Goal: Task Accomplishment & Management: Manage account settings

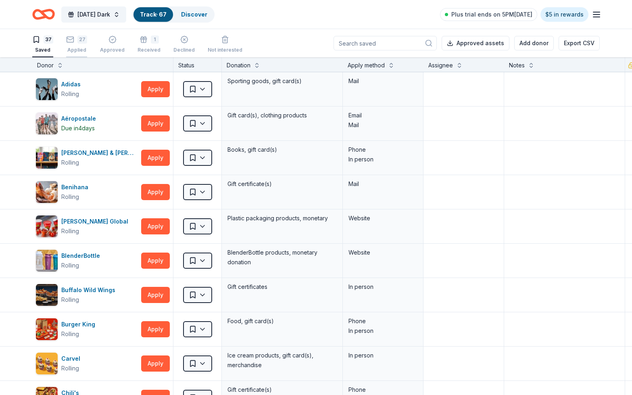
click at [73, 41] on rect "button" at bounding box center [70, 39] width 7 height 5
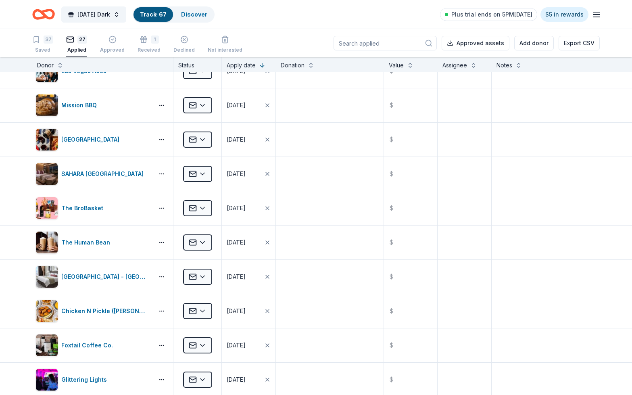
scroll to position [567, 0]
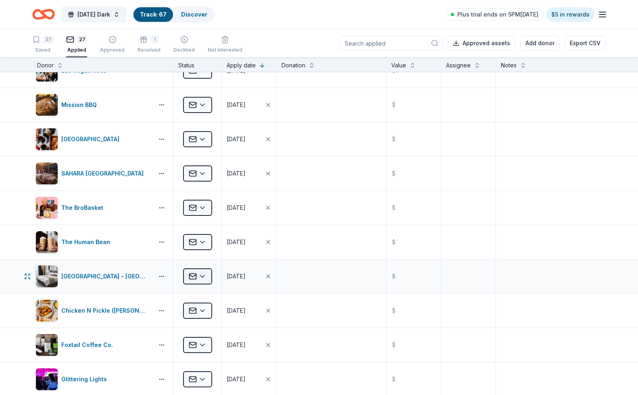
click at [208, 272] on html "[DATE] Dark Track · 67 Discover Plus trial ends on 5PM[DATE] $5 in rewards 37 S…" at bounding box center [319, 197] width 638 height 395
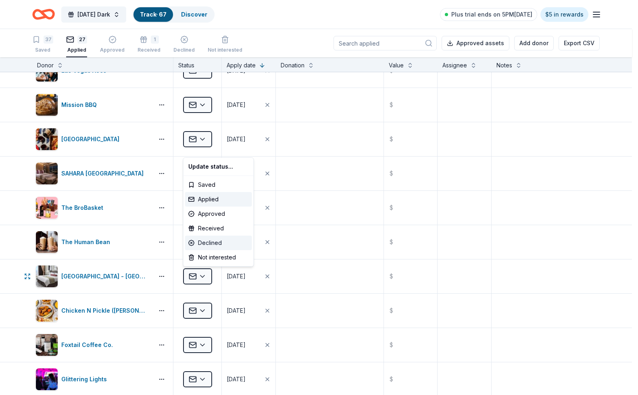
click at [208, 239] on div "Declined" at bounding box center [218, 242] width 67 height 15
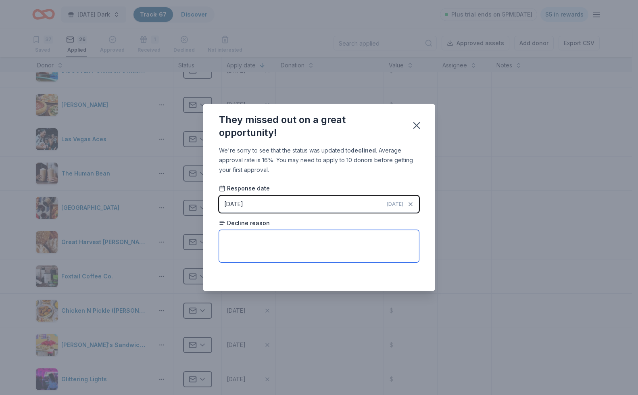
click at [272, 240] on textarea at bounding box center [319, 246] width 200 height 32
click at [416, 125] on icon "button" at bounding box center [417, 126] width 6 height 6
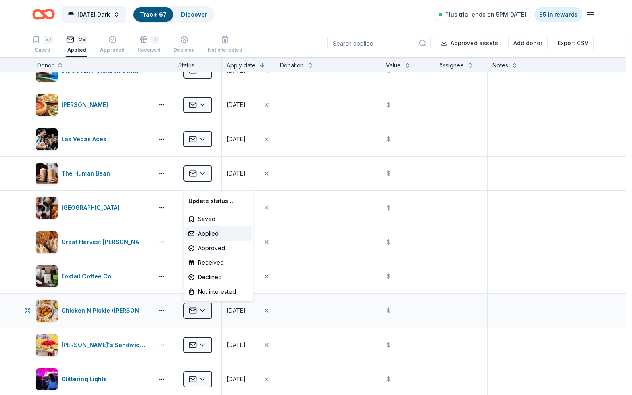
click at [205, 312] on html "[DATE] Dark Track · 67 Discover Plus trial ends on 5PM[DATE] $5 in rewards 37 S…" at bounding box center [316, 197] width 632 height 395
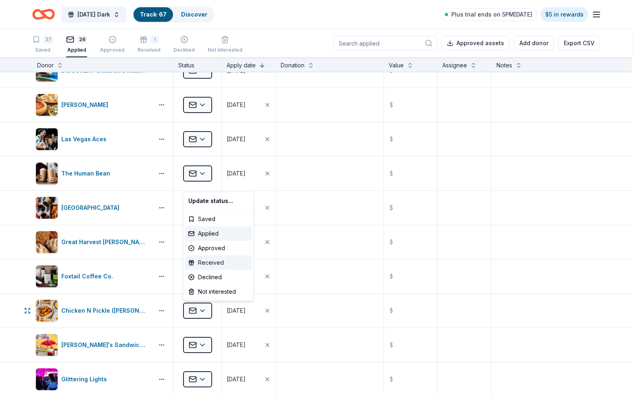
click at [217, 263] on div "Received" at bounding box center [218, 262] width 67 height 15
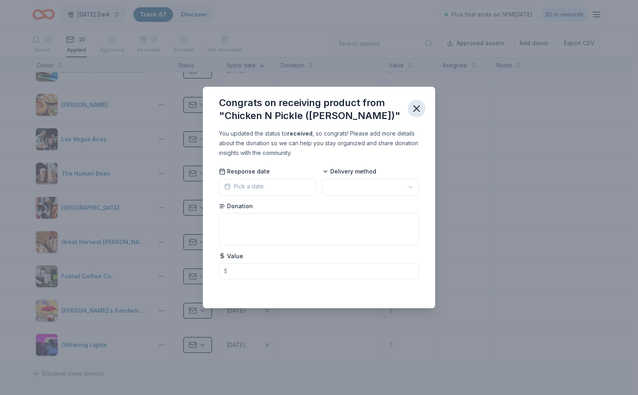
click at [415, 108] on icon "button" at bounding box center [416, 108] width 11 height 11
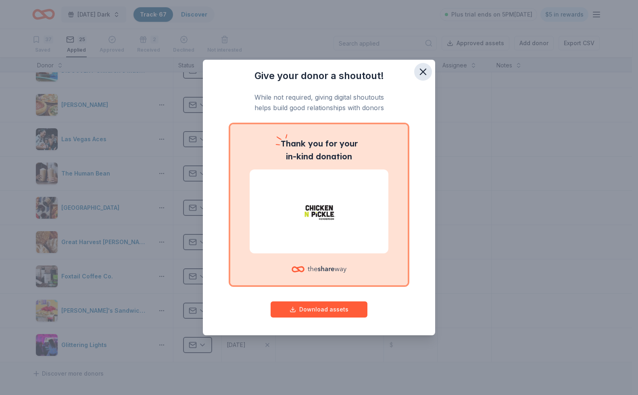
click at [422, 69] on icon "button" at bounding box center [422, 71] width 11 height 11
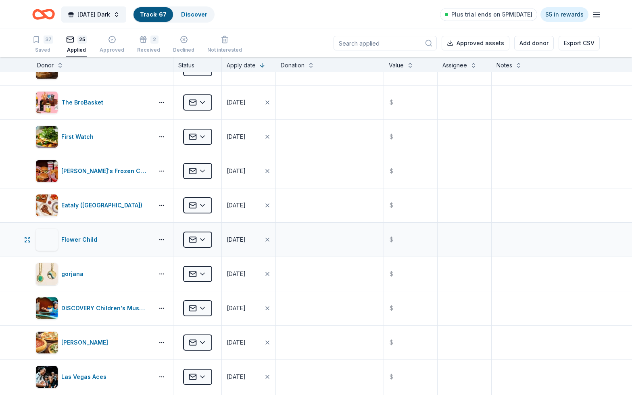
scroll to position [327, 0]
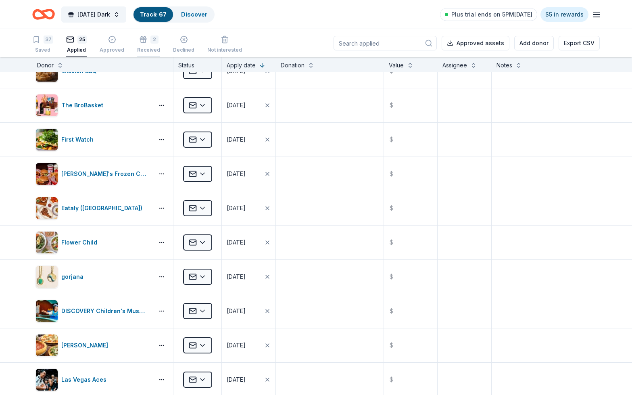
click at [145, 39] on div "2" at bounding box center [148, 35] width 23 height 8
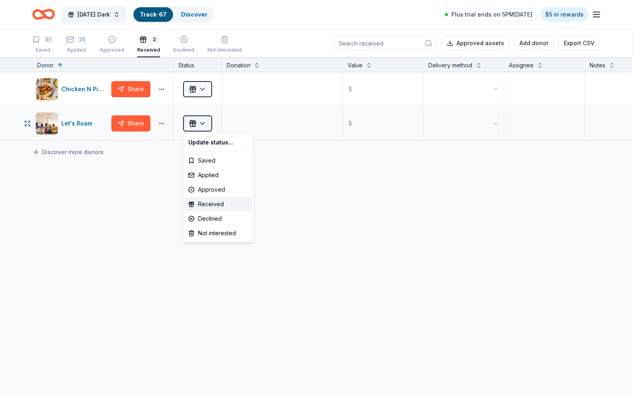
click at [201, 125] on html "[DATE] Dark Track · 67 Discover Plus trial ends on 5PM[DATE] $5 in rewards 37 S…" at bounding box center [319, 197] width 638 height 395
click at [208, 188] on div "Approved" at bounding box center [218, 189] width 67 height 15
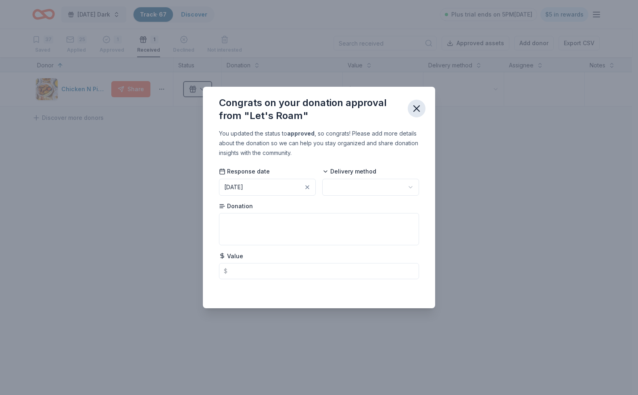
click at [417, 106] on icon "button" at bounding box center [416, 108] width 11 height 11
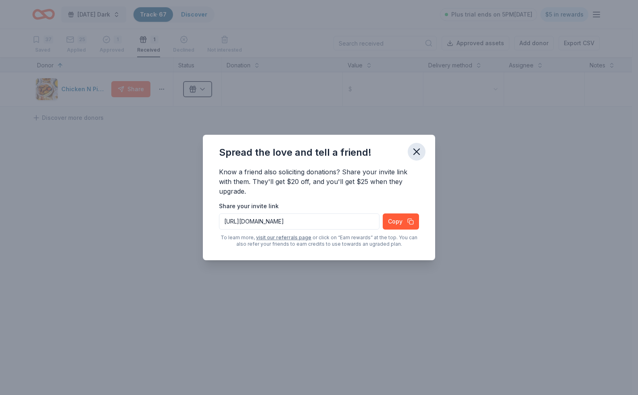
click at [418, 152] on icon "button" at bounding box center [416, 151] width 11 height 11
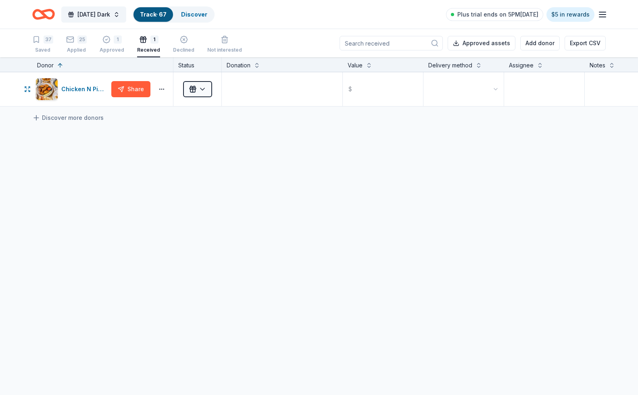
click at [199, 87] on html "[DATE] Dark Track · 67 Discover Plus trial ends on 5PM[DATE] $5 in rewards 37 S…" at bounding box center [319, 197] width 638 height 395
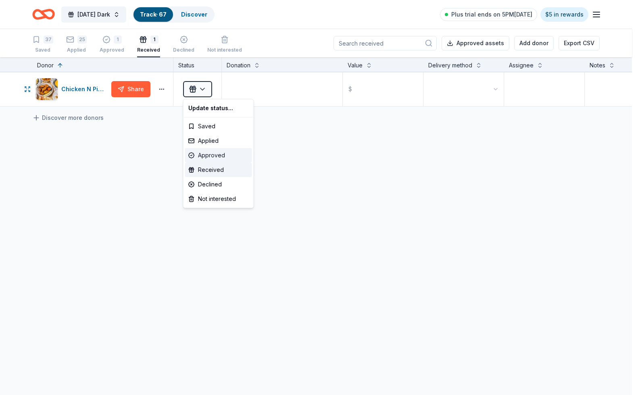
click at [200, 154] on div "Approved" at bounding box center [218, 155] width 67 height 15
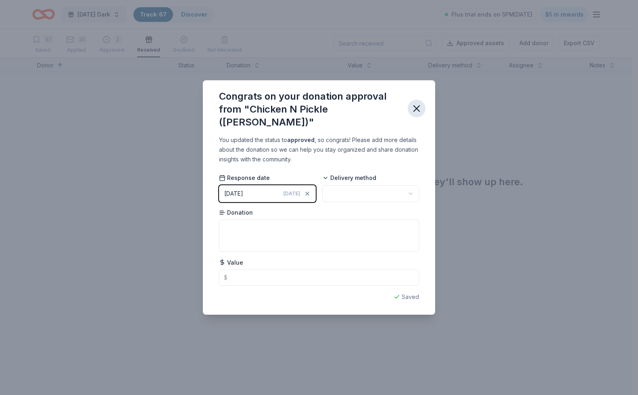
click at [419, 105] on icon "button" at bounding box center [416, 108] width 11 height 11
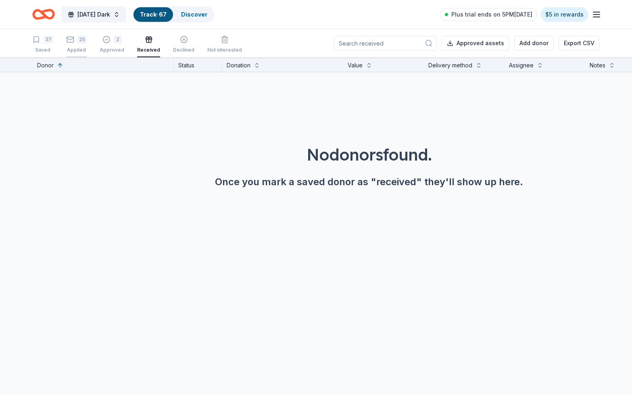
click at [75, 46] on div "25 Applied" at bounding box center [76, 44] width 21 height 18
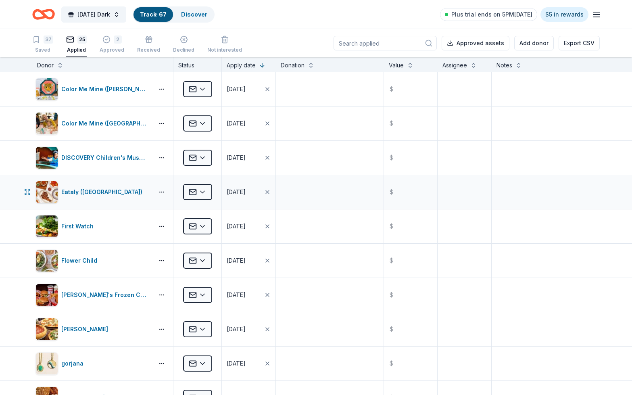
scroll to position [210, 0]
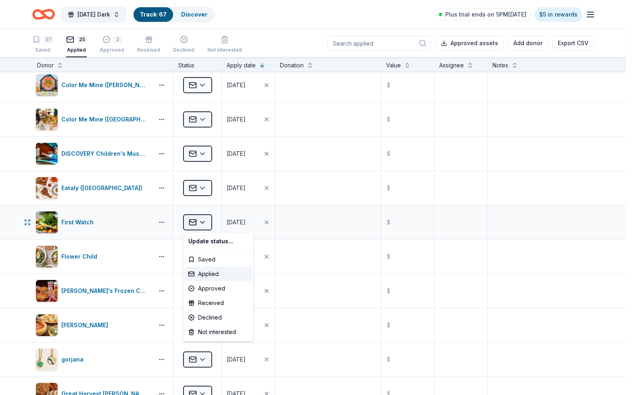
click at [208, 224] on html "[DATE] Dark Track · 67 Discover Plus trial ends on 5PM[DATE] $5 in rewards 37 S…" at bounding box center [316, 197] width 632 height 395
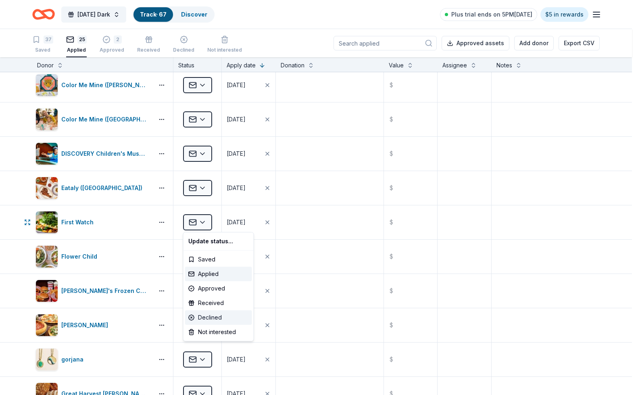
click at [207, 313] on div "Declined" at bounding box center [218, 317] width 67 height 15
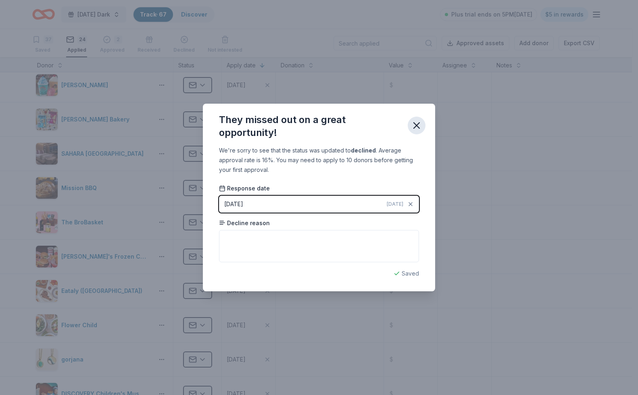
click at [415, 123] on icon "button" at bounding box center [416, 125] width 11 height 11
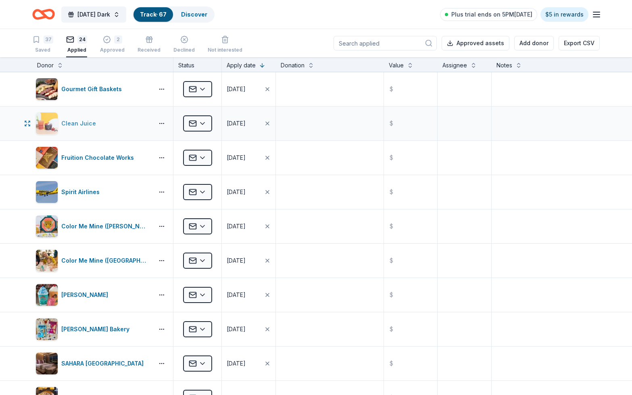
scroll to position [0, 0]
click at [106, 47] on div "Approved" at bounding box center [112, 45] width 25 height 6
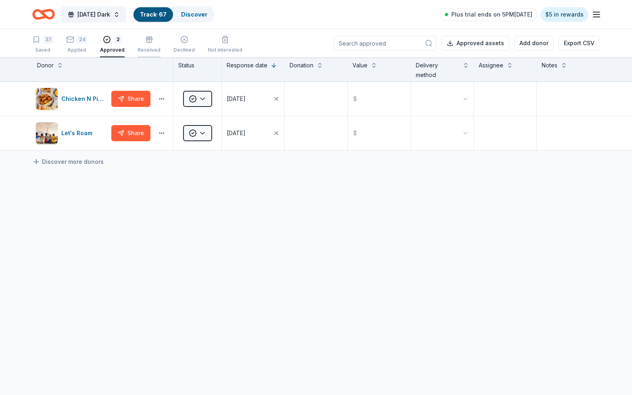
click at [143, 44] on div "Received" at bounding box center [148, 40] width 23 height 18
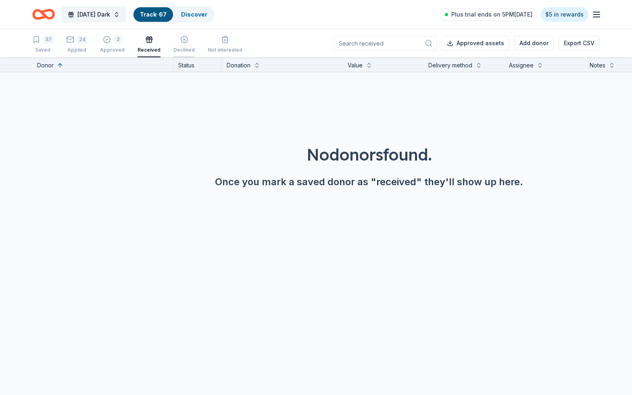
click at [174, 44] on div "Declined" at bounding box center [183, 40] width 21 height 18
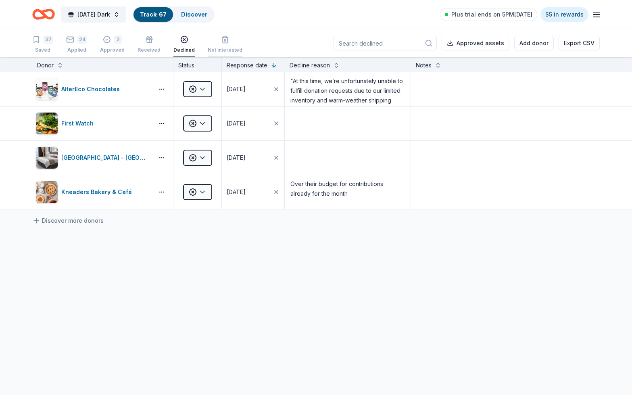
click at [222, 44] on div "Not interested" at bounding box center [225, 44] width 35 height 18
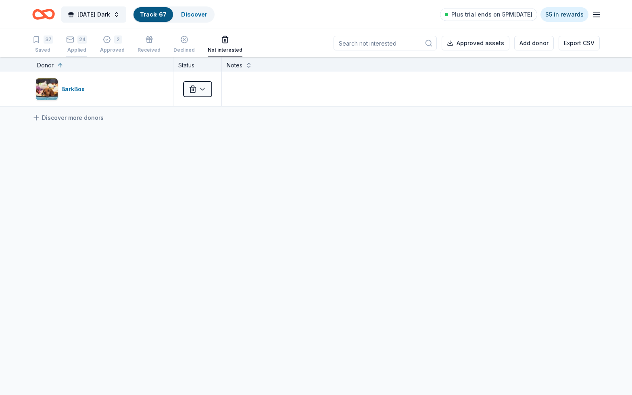
click at [74, 43] on div "24" at bounding box center [76, 39] width 21 height 8
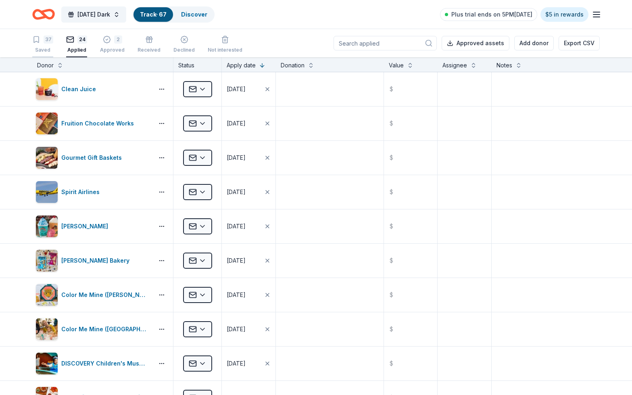
click at [44, 37] on div "37" at bounding box center [49, 39] width 10 height 8
